Goal: Information Seeking & Learning: Check status

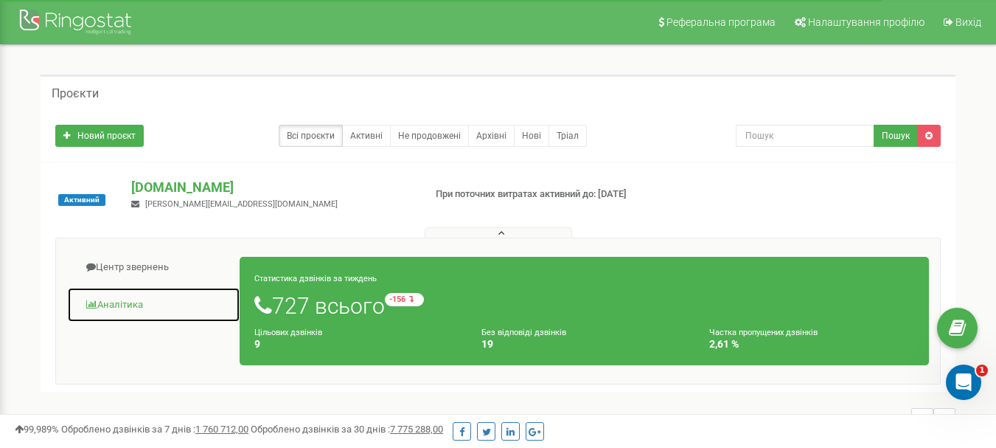
click at [127, 303] on link "Аналiтика" at bounding box center [153, 305] width 173 height 36
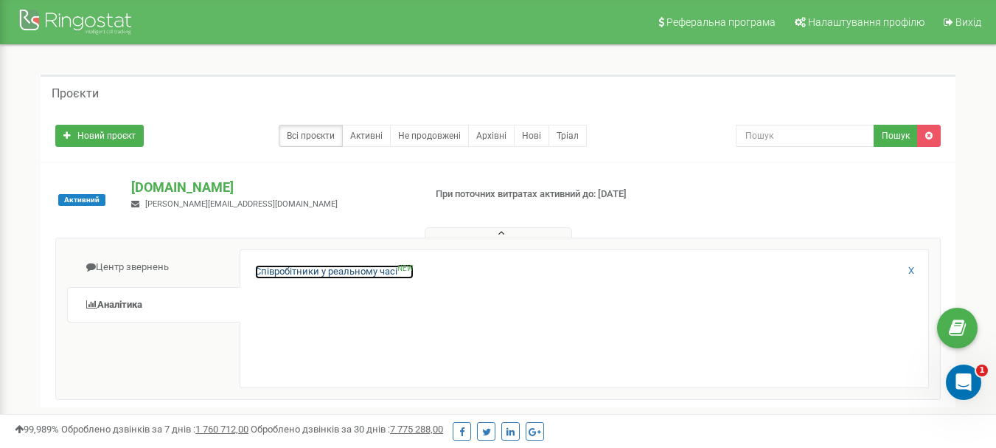
click at [361, 270] on link "Співробітники у реальному часі NEW" at bounding box center [334, 272] width 159 height 14
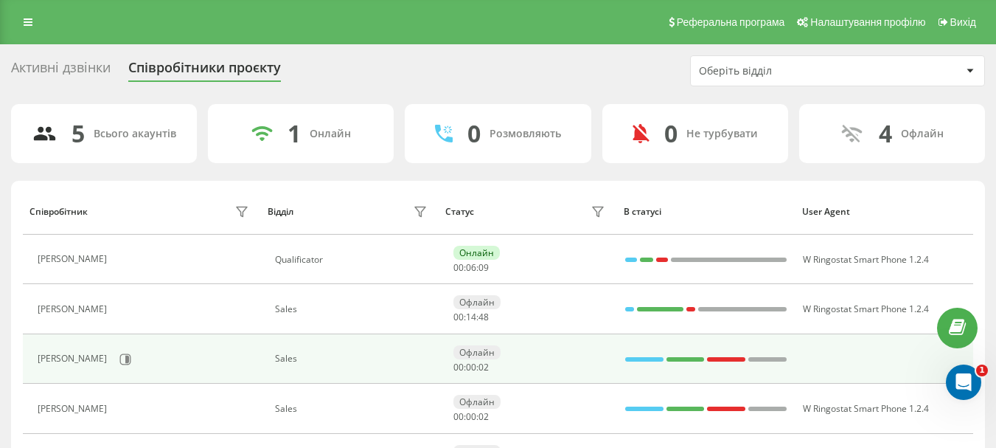
click at [331, 350] on td "Sales" at bounding box center [349, 358] width 178 height 49
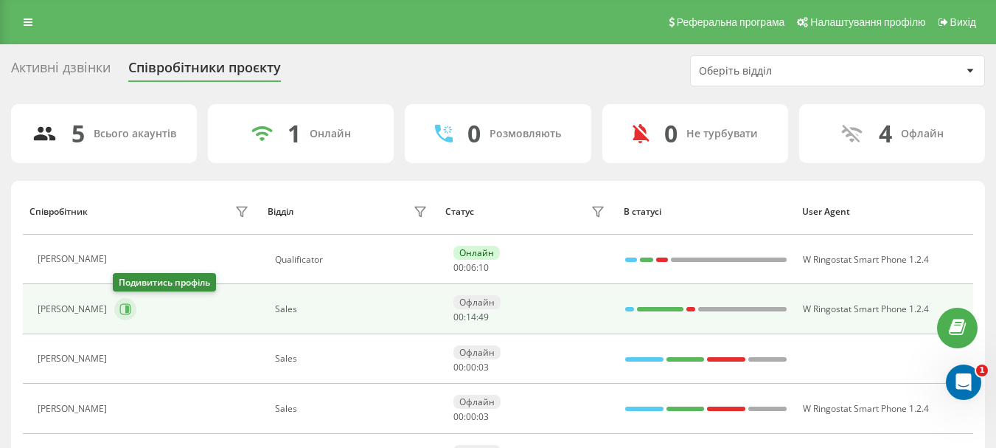
click at [126, 316] on button at bounding box center [125, 309] width 22 height 22
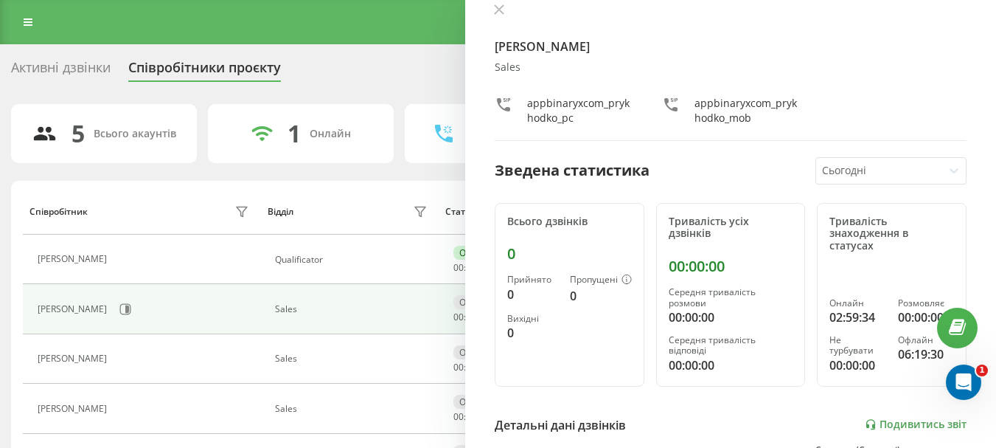
scroll to position [20, 0]
click at [868, 174] on div at bounding box center [879, 169] width 115 height 17
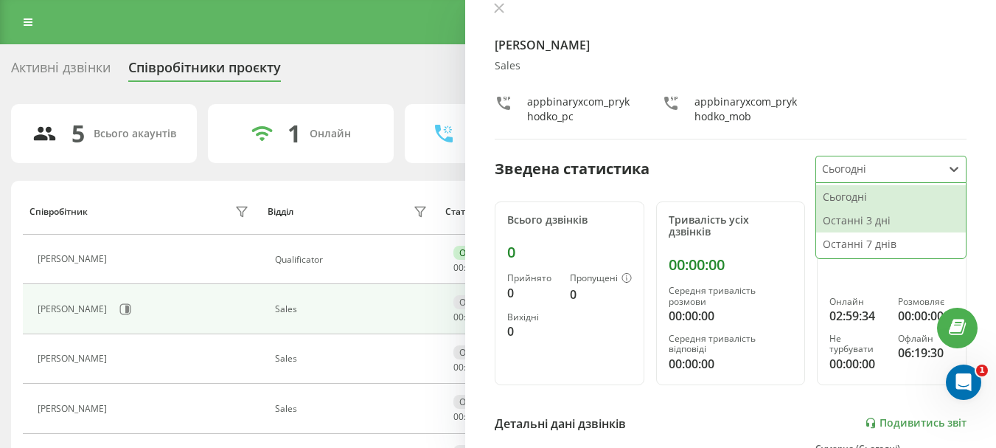
click at [885, 223] on div "Останні 3 дні" at bounding box center [891, 221] width 150 height 24
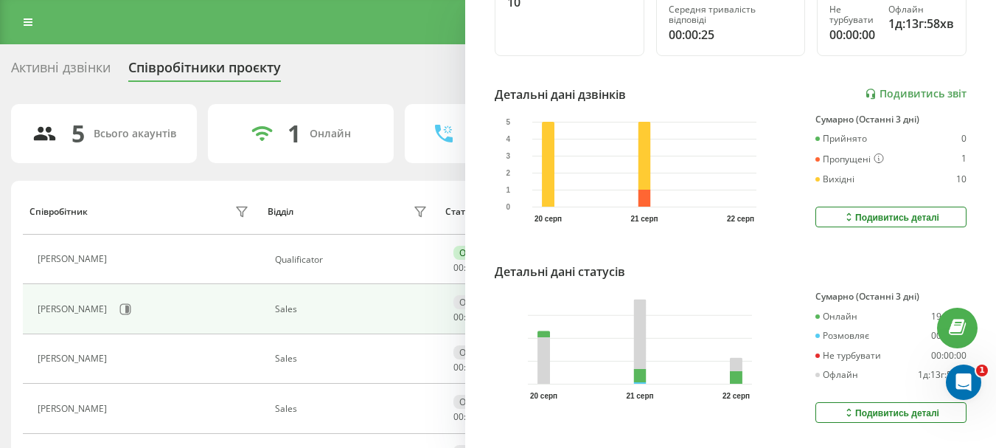
scroll to position [364, 0]
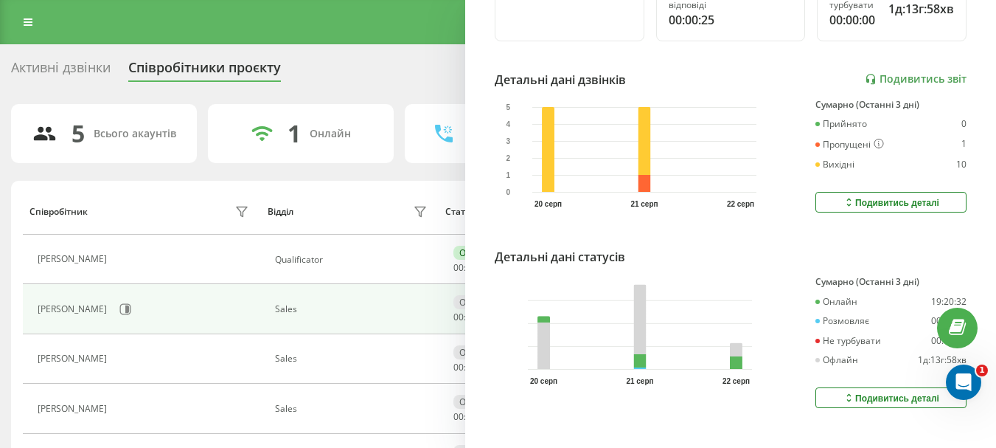
click at [878, 203] on div "Подивитись деталі" at bounding box center [891, 202] width 97 height 12
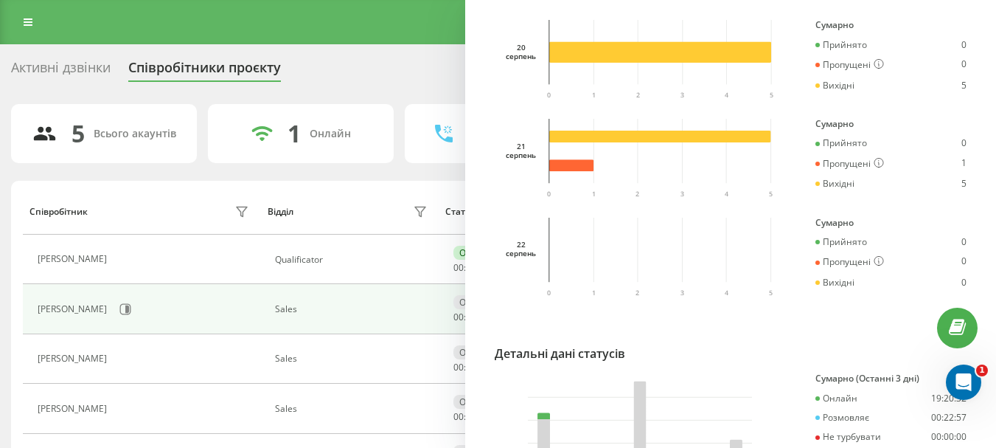
scroll to position [717, 0]
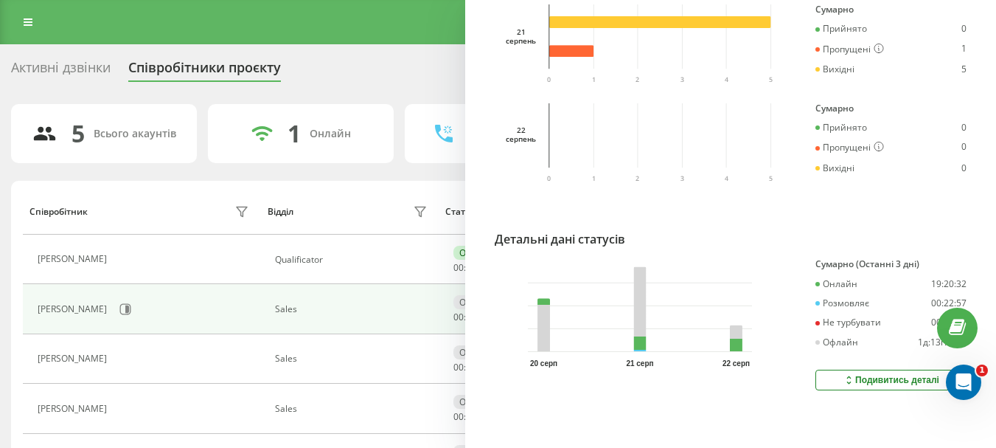
click at [864, 379] on button "Подивитись деталі" at bounding box center [891, 379] width 151 height 21
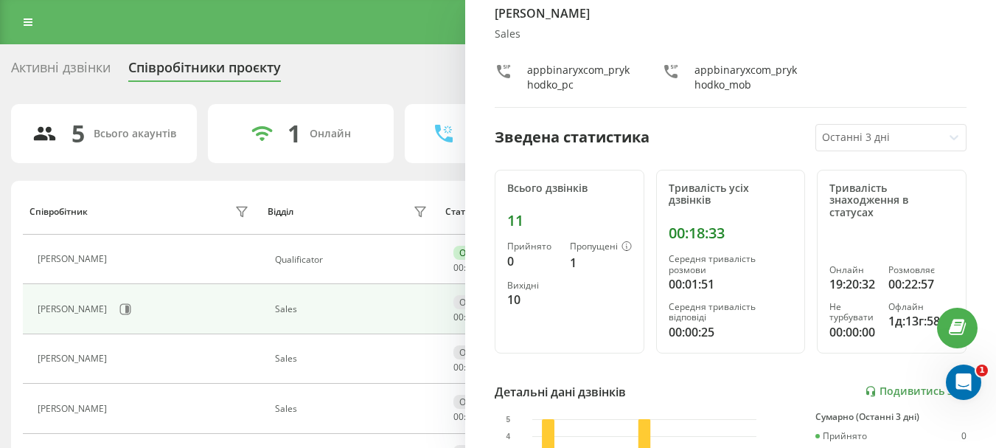
scroll to position [35, 0]
